Goal: Obtain resource: Download file/media

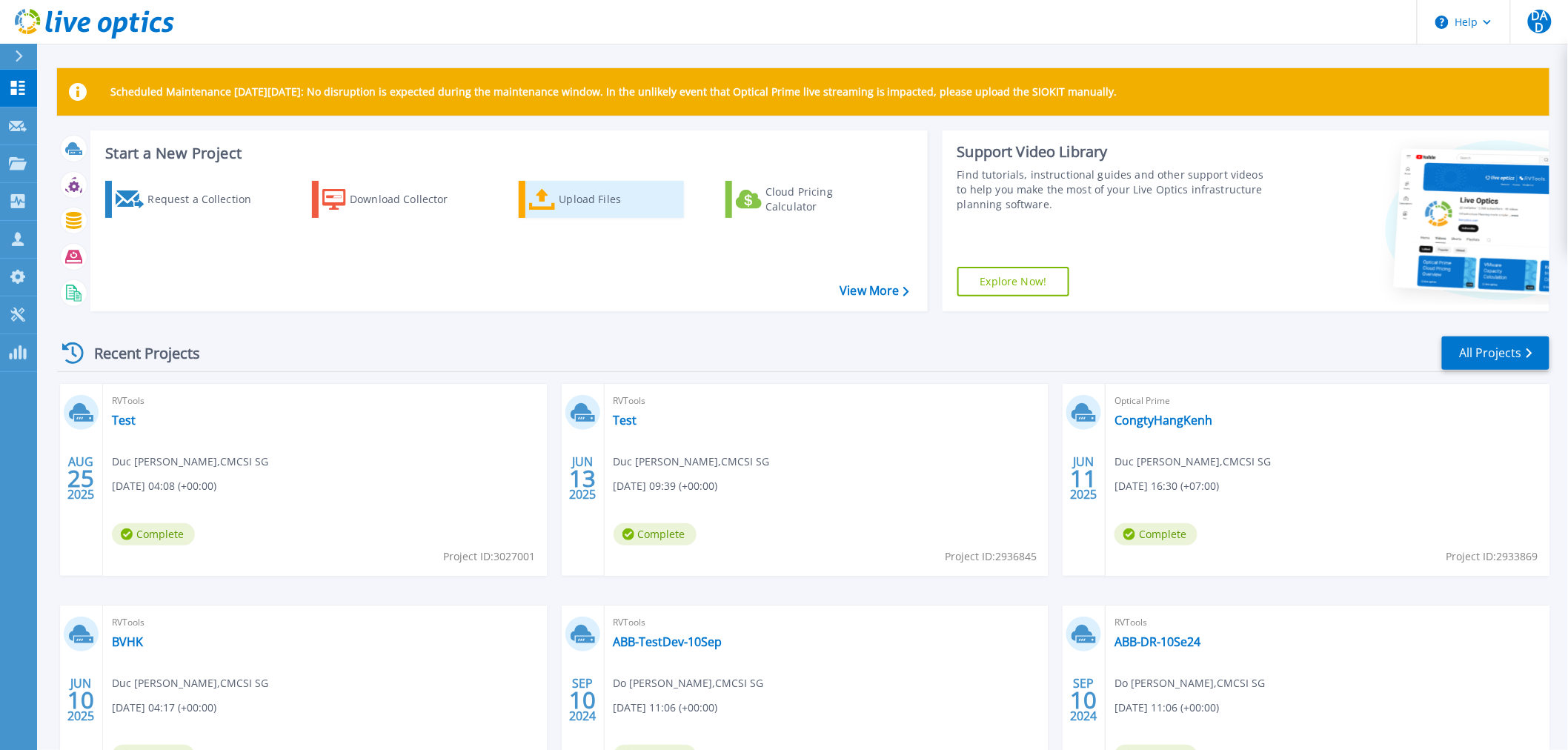
click at [595, 199] on div "Upload Files" at bounding box center [619, 199] width 119 height 30
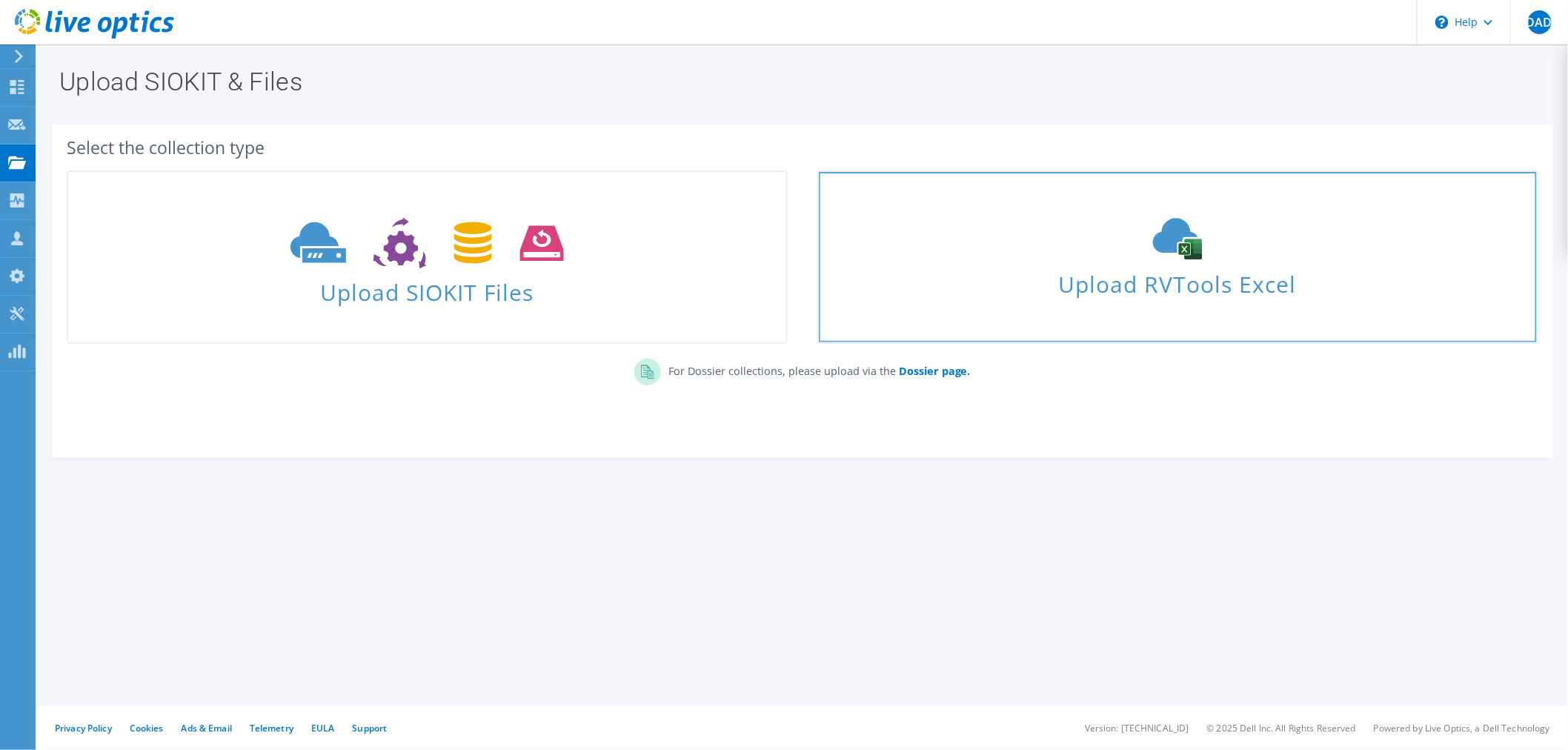
click at [950, 260] on div "Upload RVTools Excel" at bounding box center [1178, 257] width 718 height 78
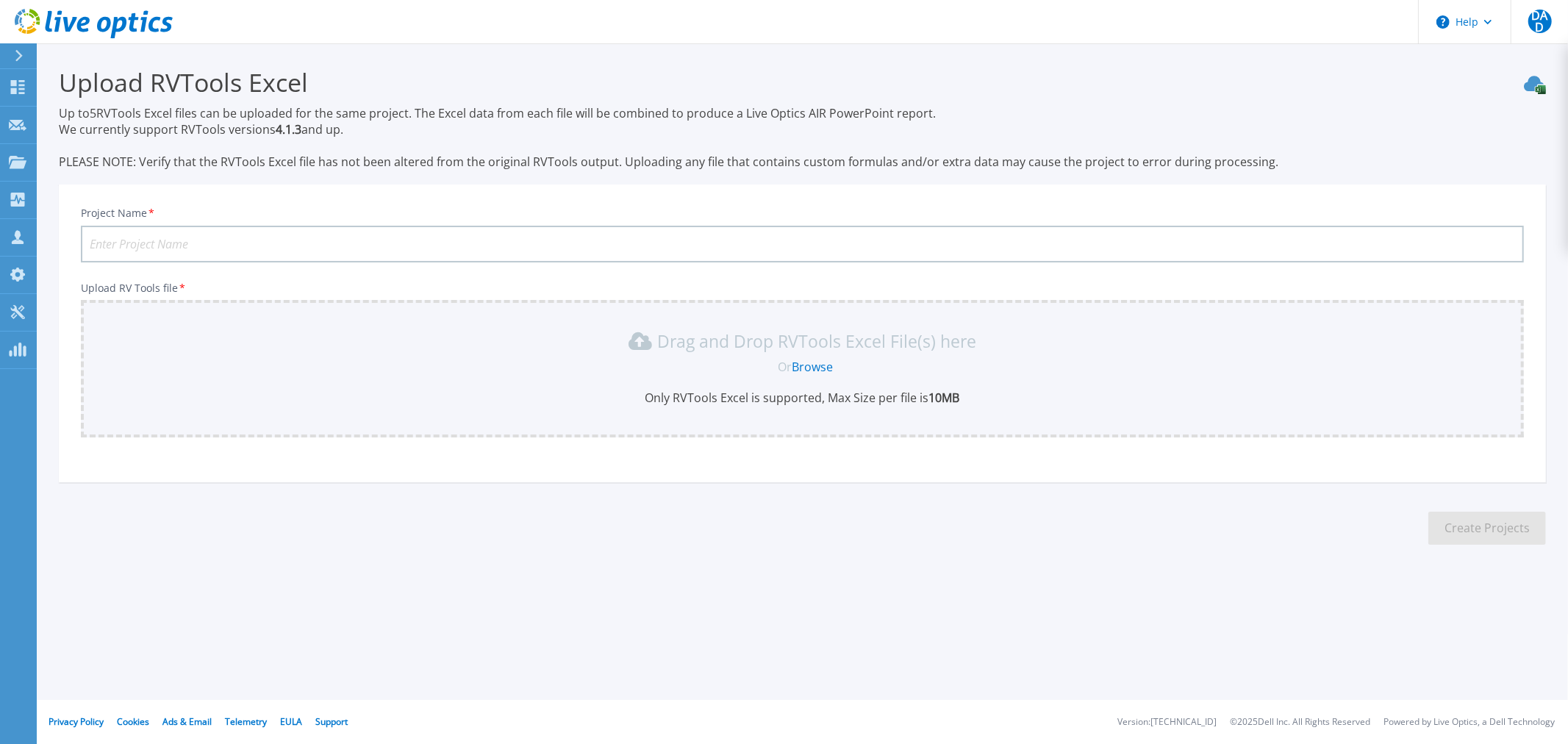
click at [811, 362] on link "Browse" at bounding box center [813, 366] width 41 height 16
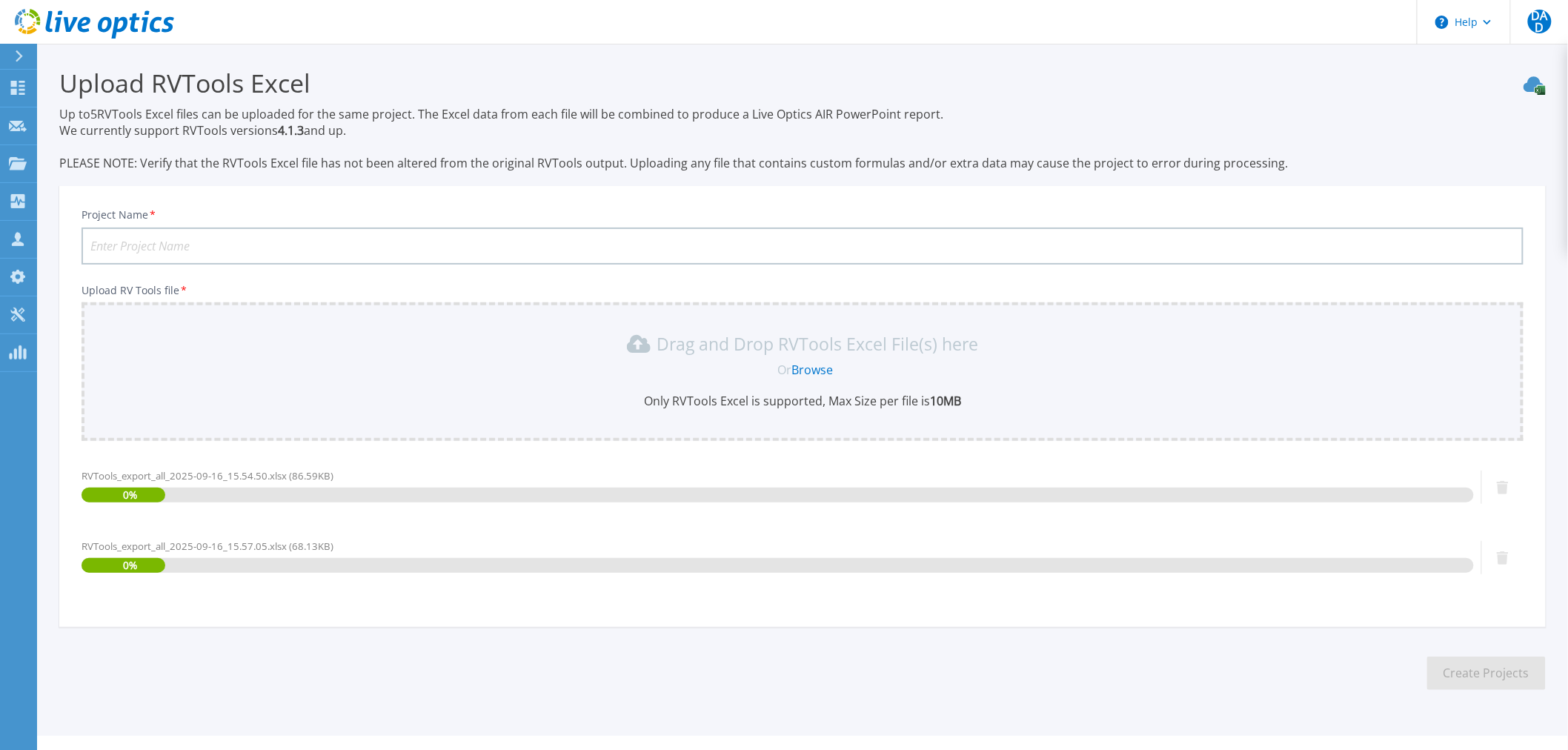
scroll to position [27, 0]
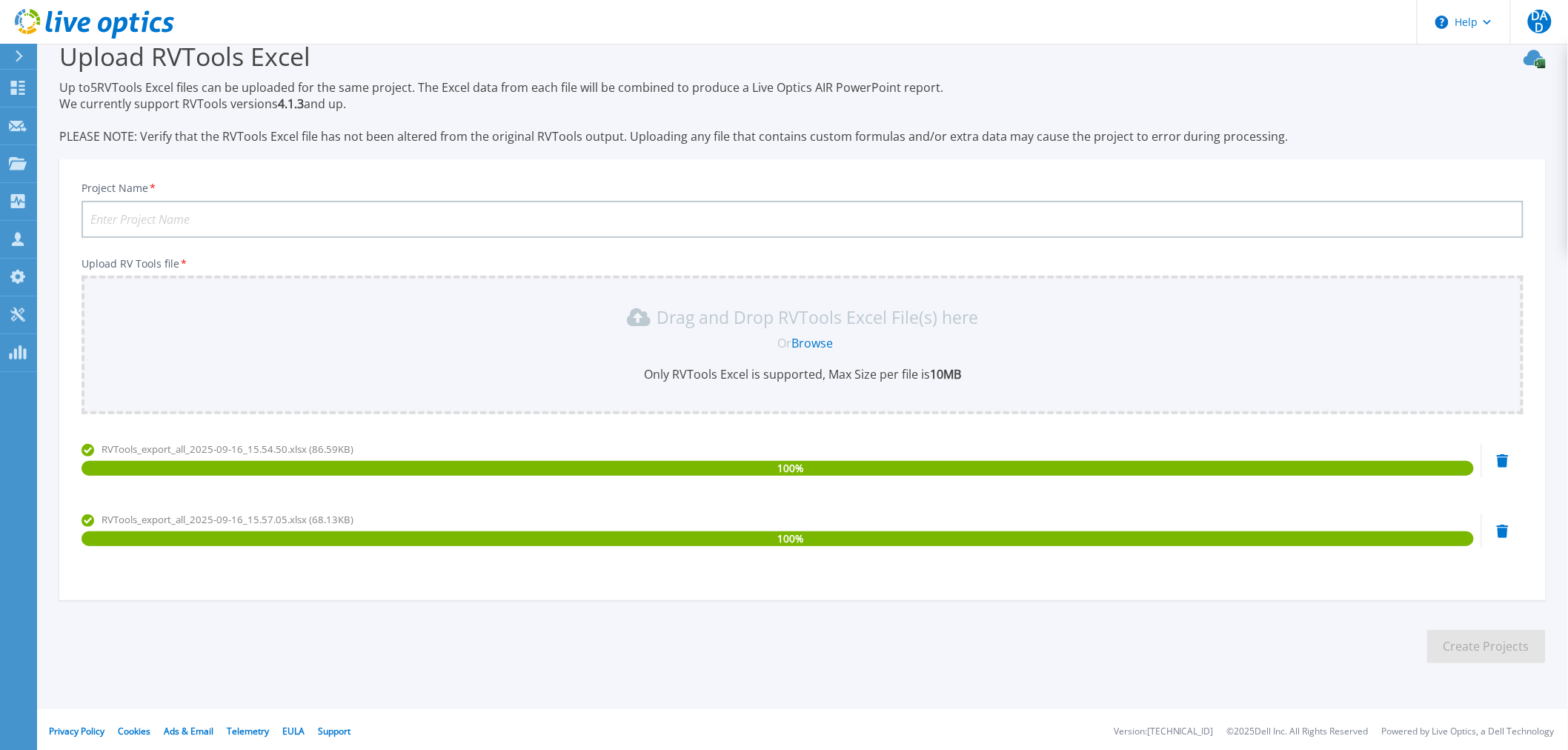
click at [261, 228] on input "Project Name *" at bounding box center [803, 219] width 1442 height 37
type input "A"
type input "AstemoHitachi"
click at [1434, 651] on button "Create Projects" at bounding box center [1487, 646] width 119 height 33
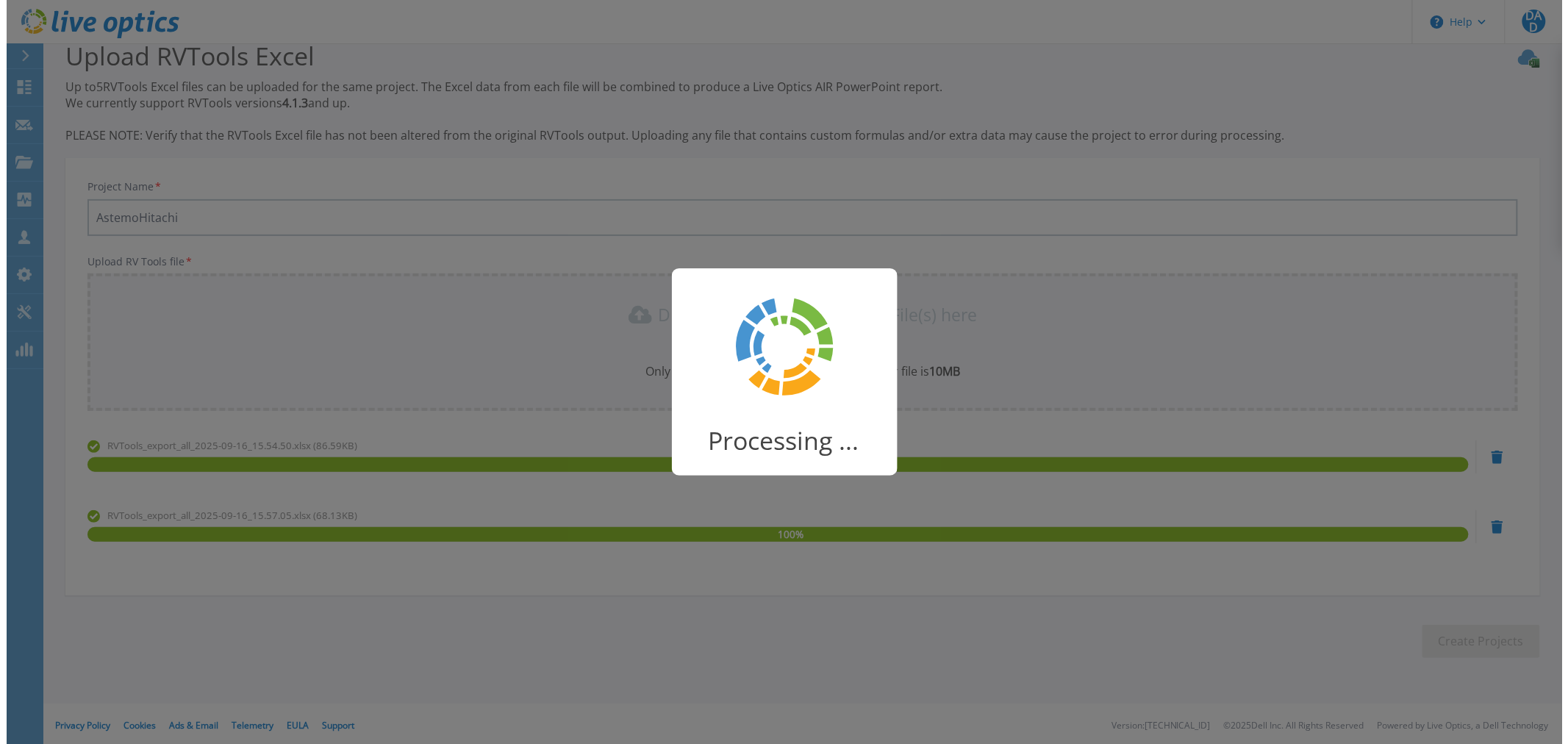
scroll to position [0, 0]
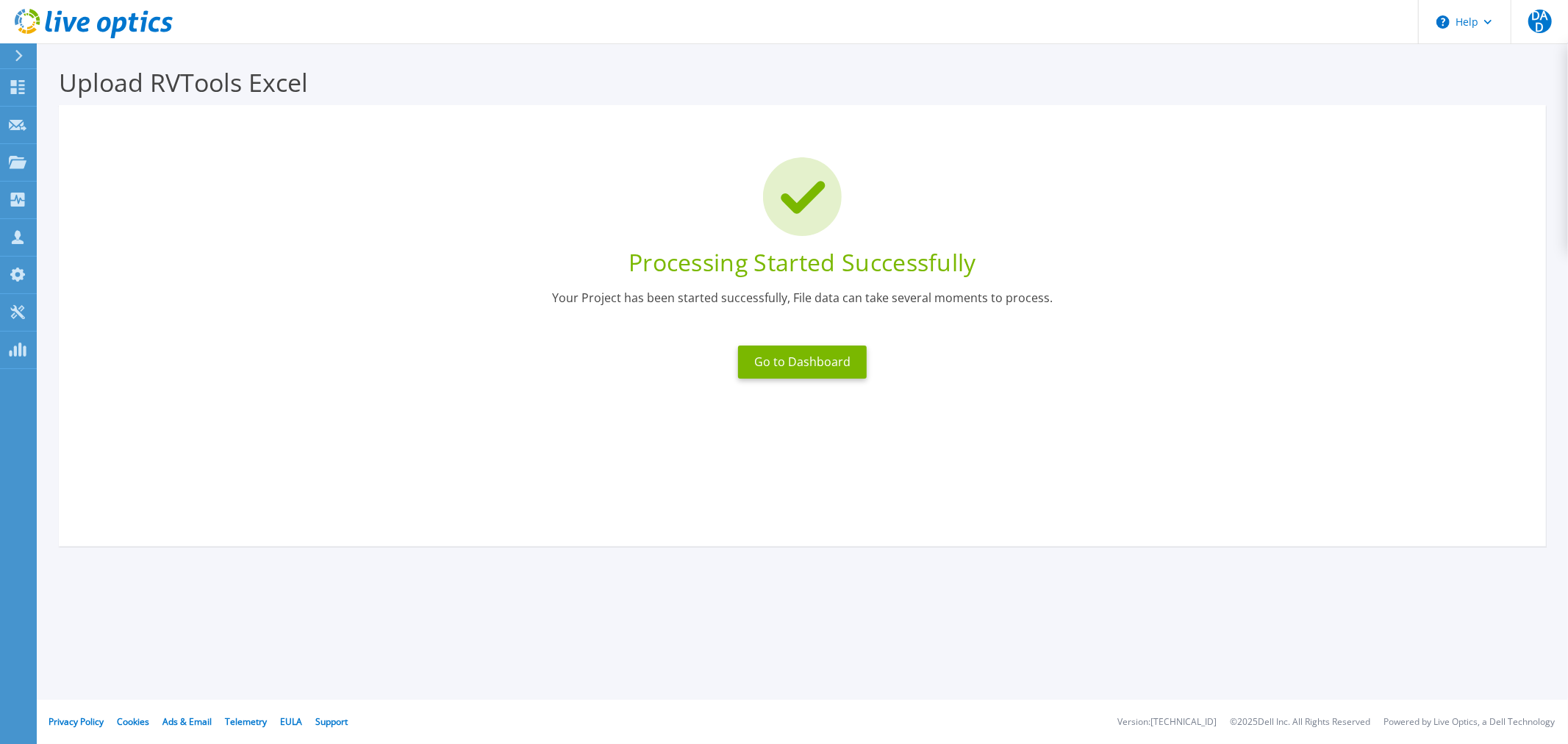
drag, startPoint x: 1023, startPoint y: 672, endPoint x: 1000, endPoint y: 631, distance: 47.0
click at [1023, 672] on div "Upload RVTools Excel Up to 5 RVTools Excel files can be uploaded for the same p…" at bounding box center [784, 349] width 1568 height 698
click at [845, 360] on button "Go to Dashboard" at bounding box center [802, 362] width 129 height 33
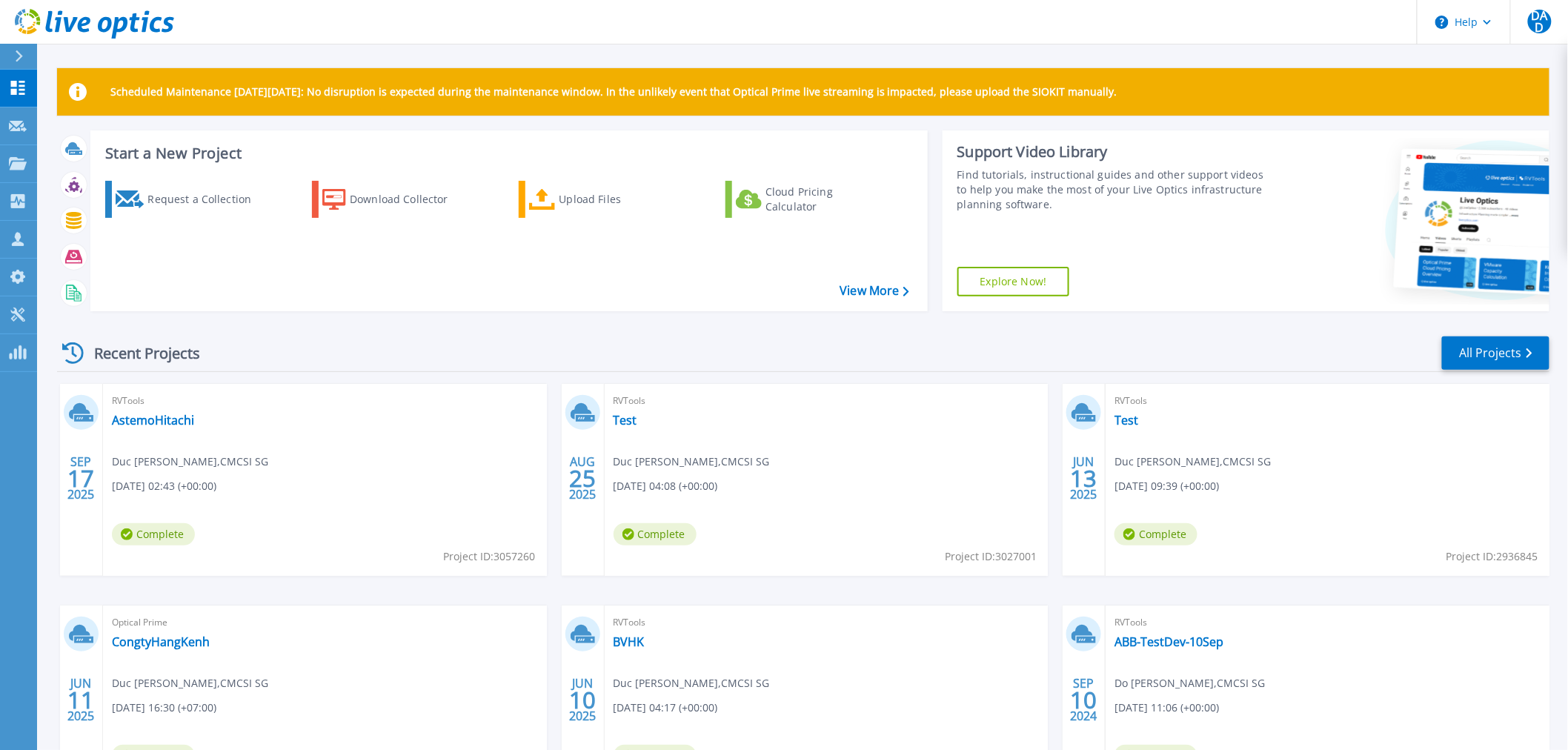
click at [311, 477] on div "RVTools AstemoHitachi Duc Anh Do , CMCSI SG 09/17/2025, 02:43 (+00:00) Complete…" at bounding box center [324, 479] width 444 height 192
click at [138, 418] on link "AstemoHitachi" at bounding box center [153, 420] width 82 height 15
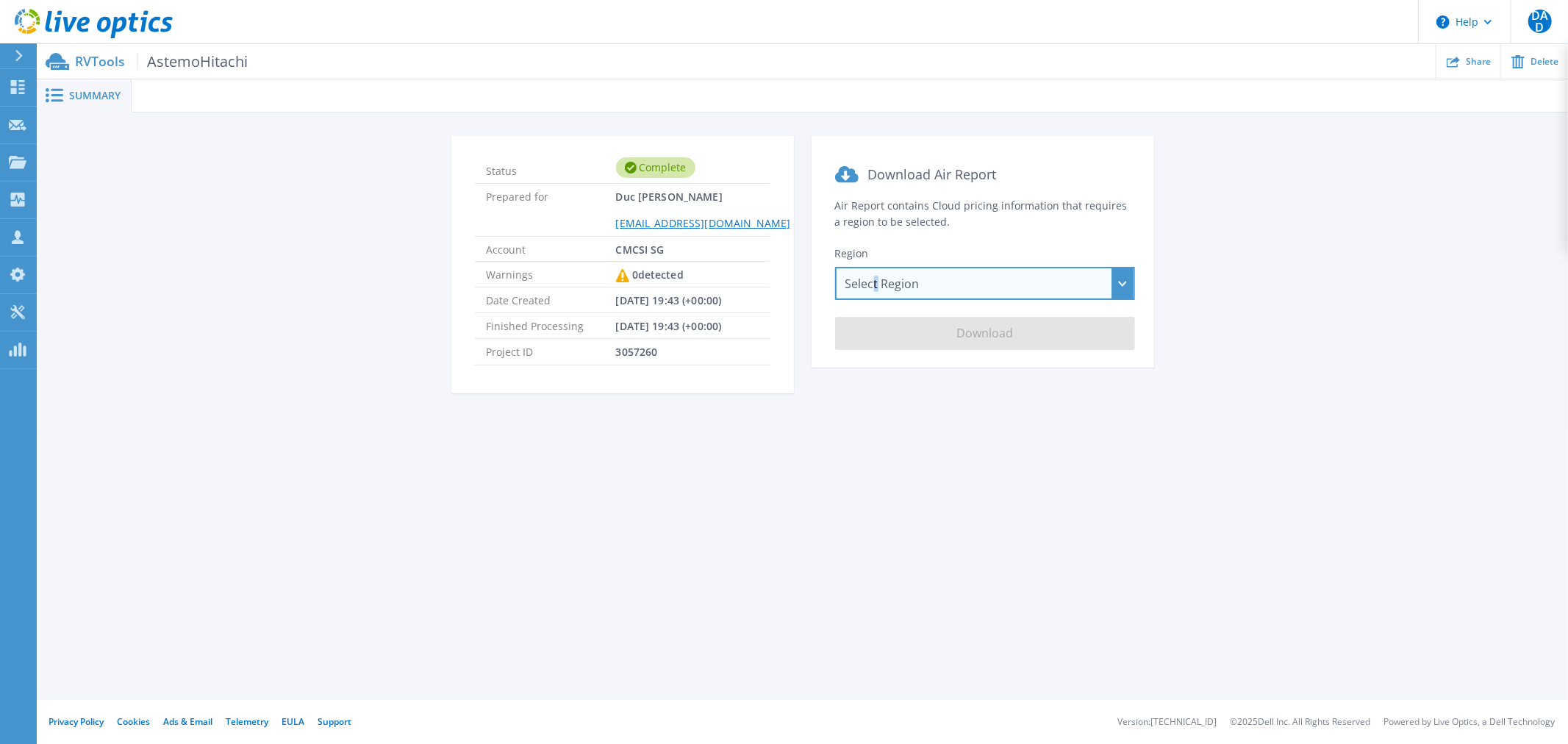
click at [876, 272] on div "Select Region [GEOGRAPHIC_DATA] ([GEOGRAPHIC_DATA]) [GEOGRAPHIC_DATA] ([GEOGRAP…" at bounding box center [985, 283] width 300 height 33
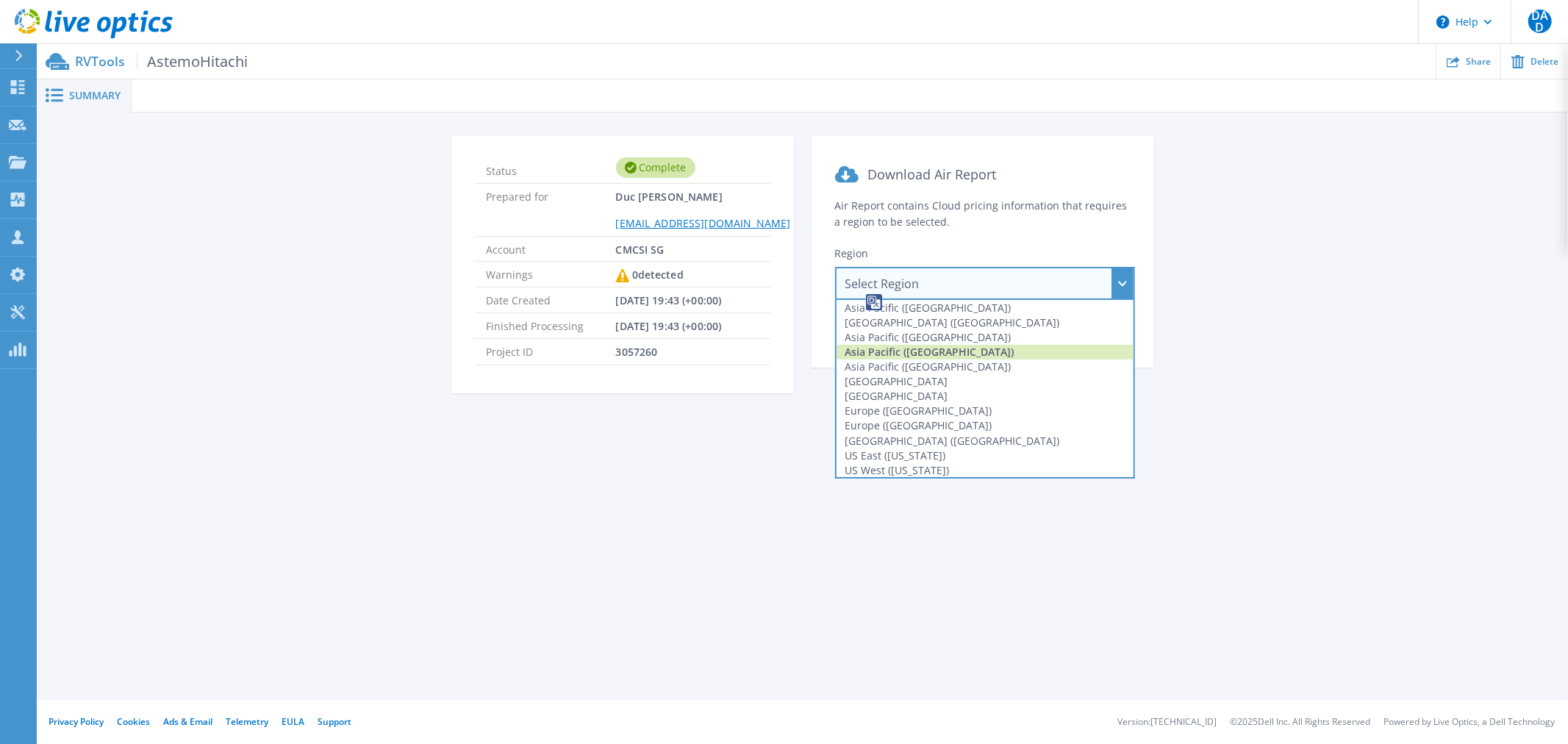
click at [919, 345] on div "Asia Pacific ([GEOGRAPHIC_DATA])" at bounding box center [985, 352] width 297 height 15
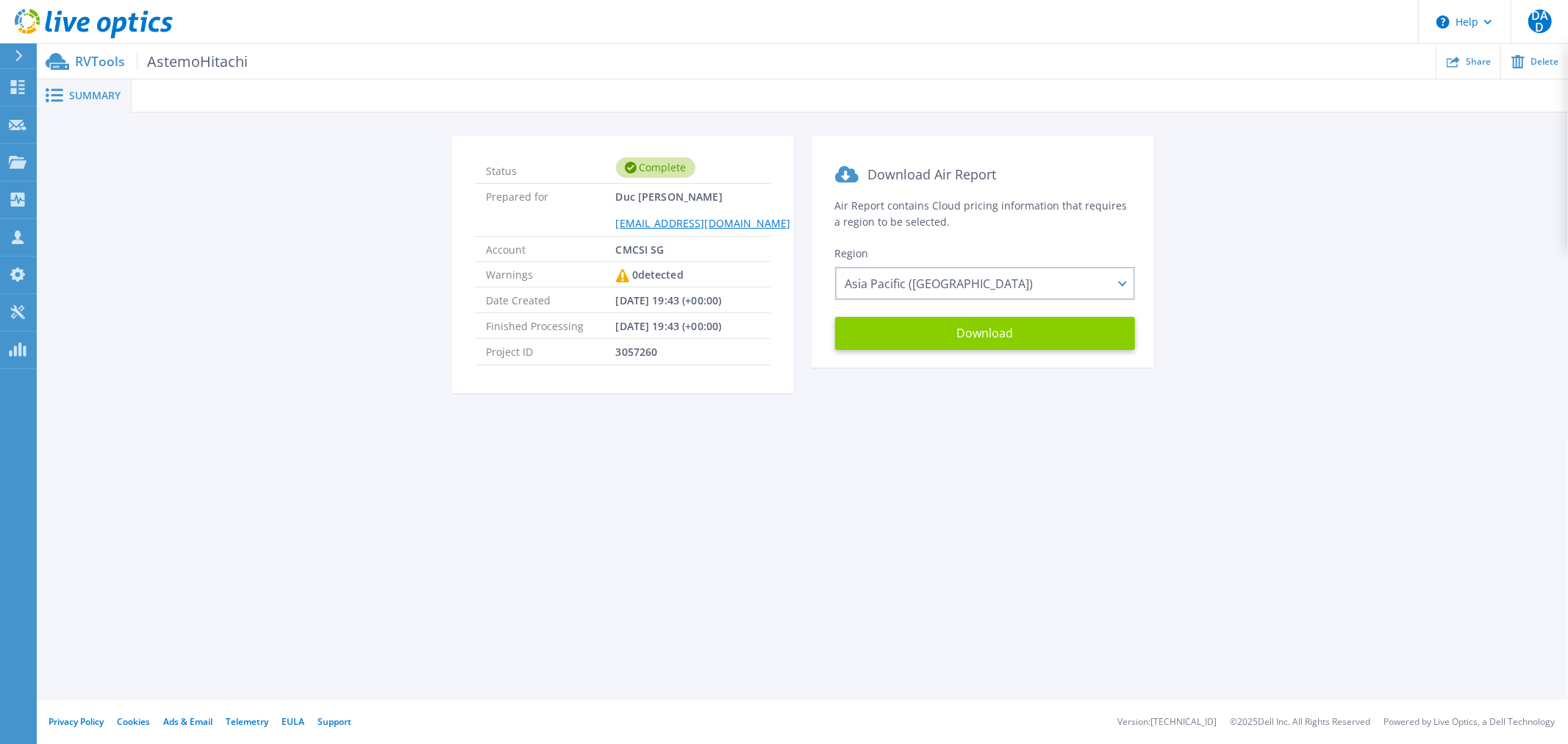
click at [921, 340] on button "Download" at bounding box center [985, 333] width 300 height 33
